Goal: Information Seeking & Learning: Find specific fact

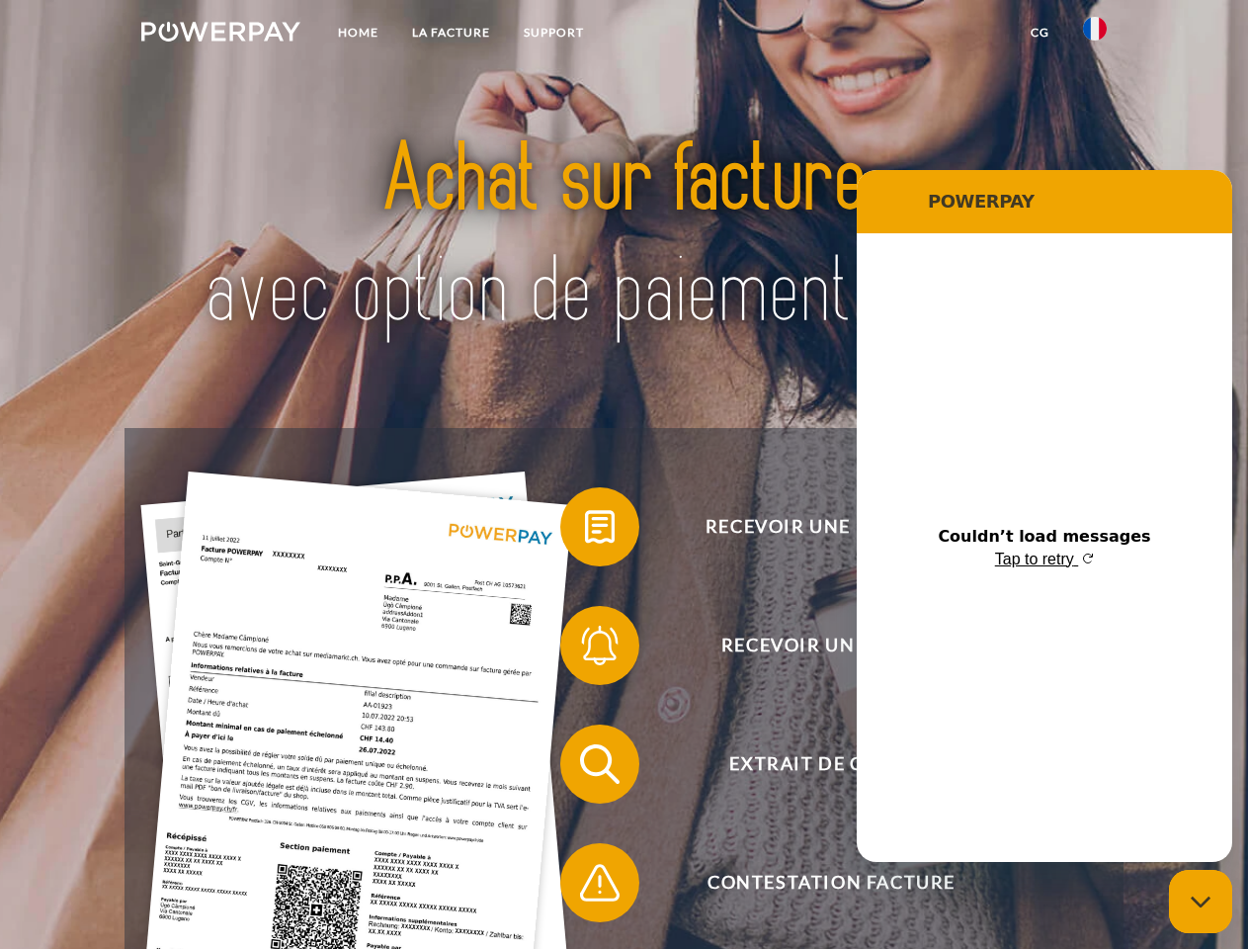
click at [220, 35] on img at bounding box center [220, 32] width 159 height 20
click at [1095, 35] on img at bounding box center [1095, 29] width 24 height 24
click at [1040, 33] on link "CG" at bounding box center [1040, 33] width 52 height 36
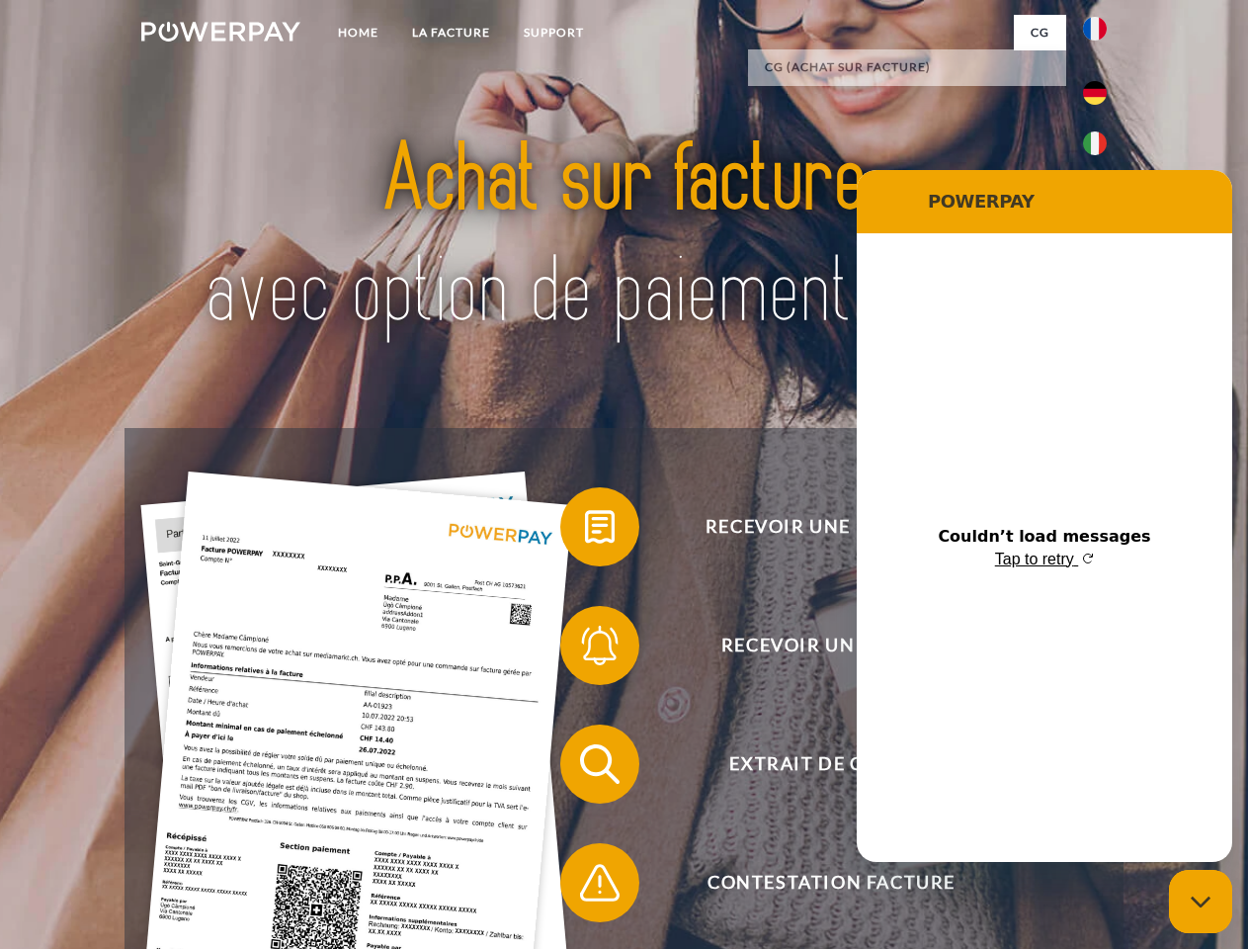
click at [585, 531] on span at bounding box center [570, 526] width 99 height 99
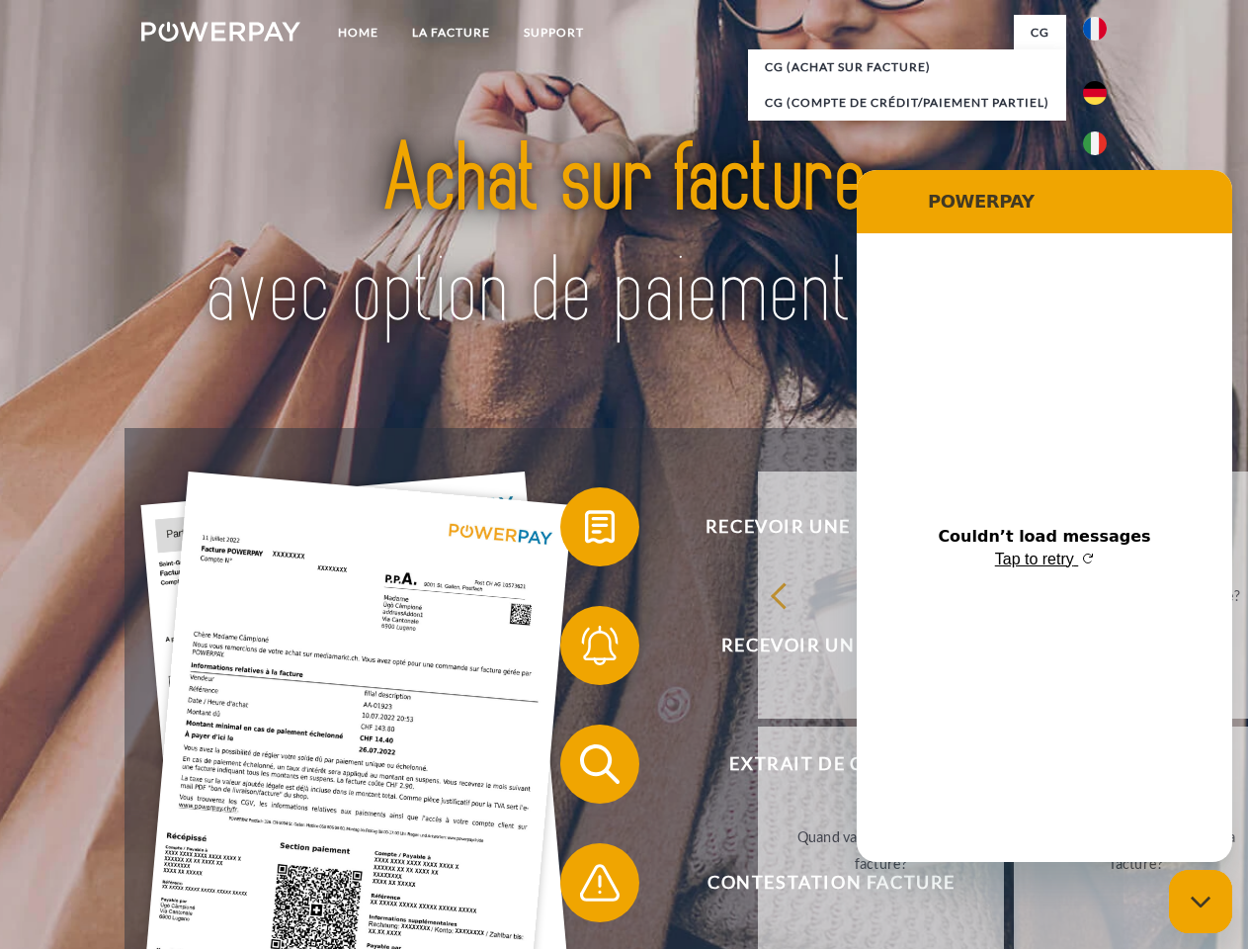
click at [585, 649] on div "Recevoir une facture ? Recevoir un rappel? Extrait de compte retour" at bounding box center [624, 823] width 998 height 791
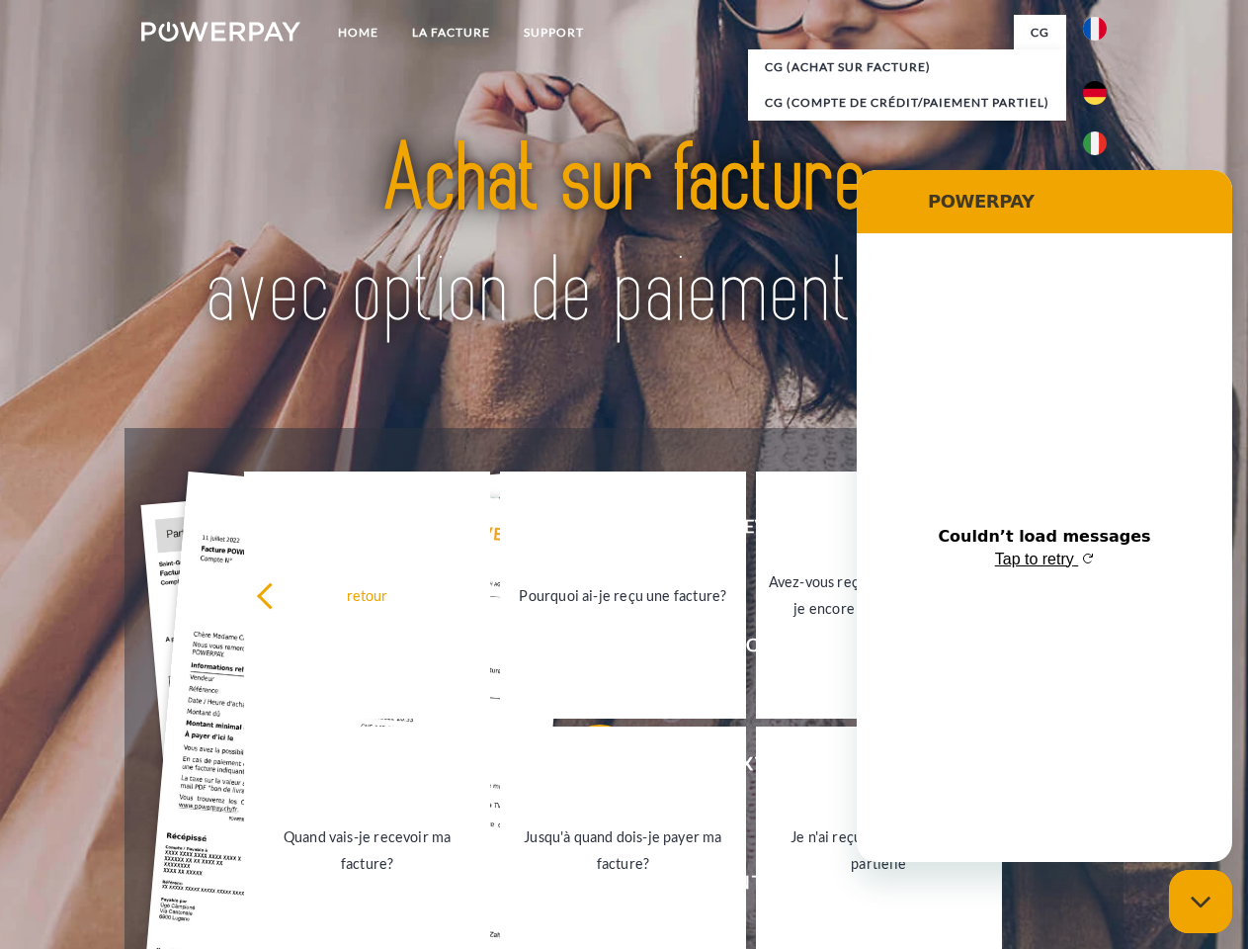
click at [585, 768] on link "Jusqu'à quand dois-je payer ma facture?" at bounding box center [623, 850] width 246 height 247
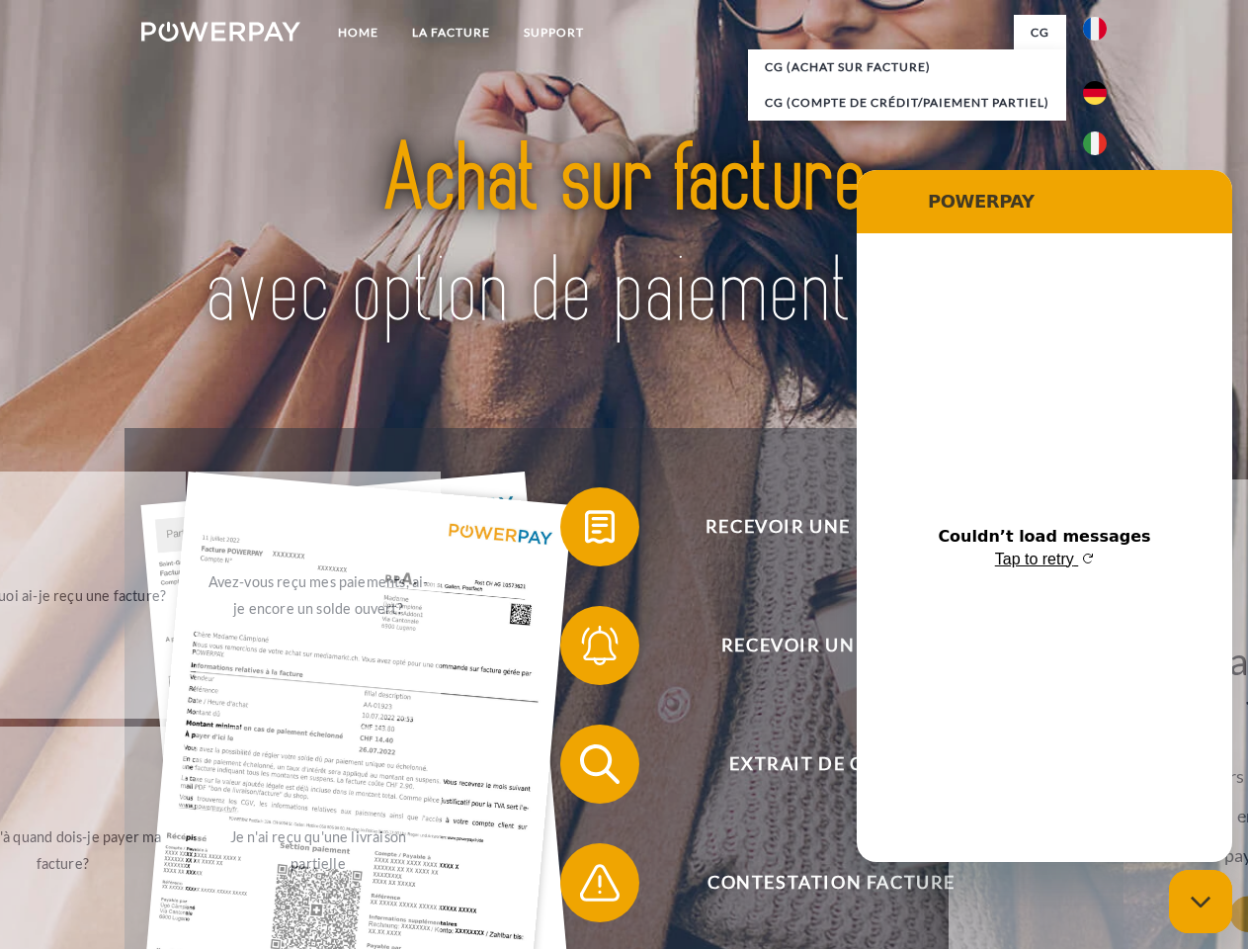
click at [585, 887] on span at bounding box center [570, 882] width 99 height 99
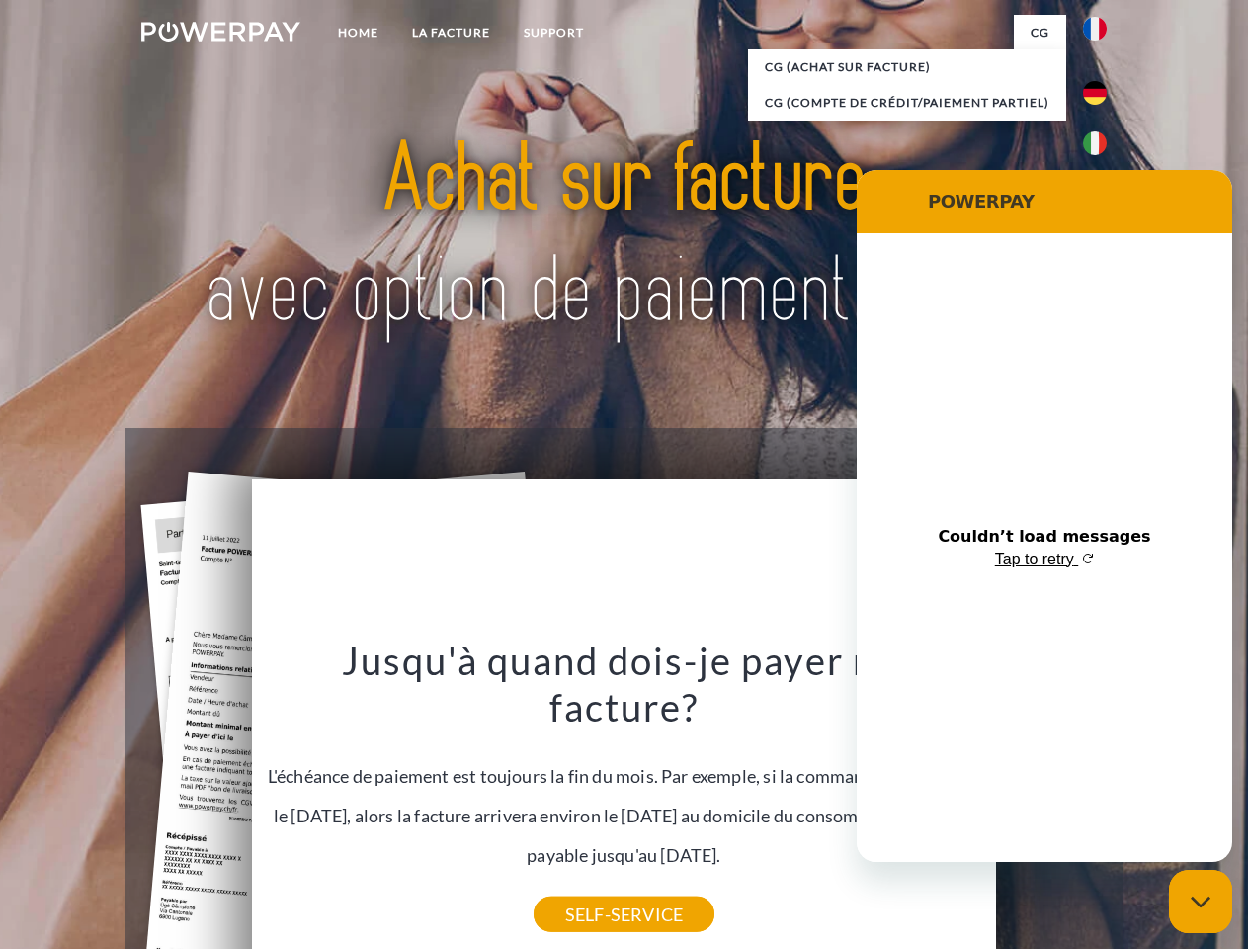
click at [1201, 902] on icon "Close messaging window" at bounding box center [1201, 902] width 21 height 13
